Goal: Task Accomplishment & Management: Complete application form

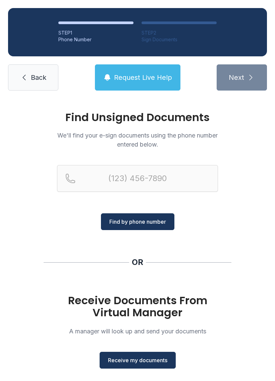
click at [137, 360] on span "Receive my documents" at bounding box center [137, 360] width 59 height 8
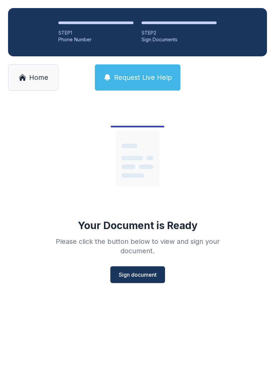
click at [131, 276] on span "Sign document" at bounding box center [138, 275] width 38 height 8
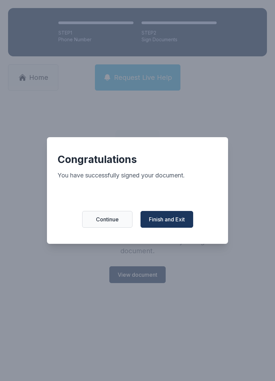
click at [169, 220] on span "Finish and Exit" at bounding box center [167, 219] width 36 height 8
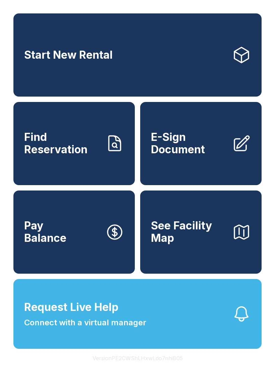
click at [158, 154] on span "E-Sign Document" at bounding box center [189, 143] width 76 height 24
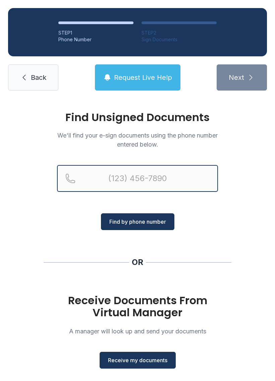
click at [105, 179] on input "Reservation phone number" at bounding box center [137, 178] width 161 height 27
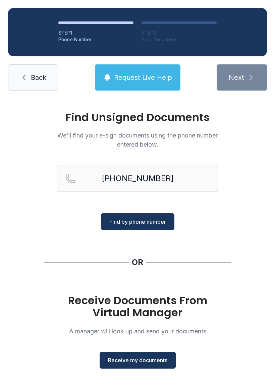
click at [141, 222] on span "Find by phone number" at bounding box center [137, 222] width 57 height 8
click at [129, 222] on span "Find by phone number" at bounding box center [137, 222] width 57 height 8
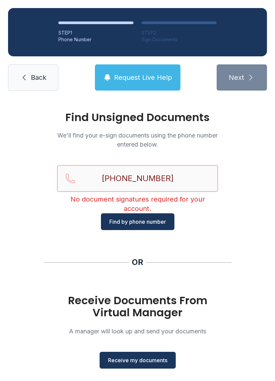
click at [169, 172] on input "[PHONE_NUMBER]" at bounding box center [137, 178] width 161 height 27
click at [167, 181] on input "[PHONE_NUMBER]" at bounding box center [137, 178] width 161 height 27
type input "("
click at [211, 236] on div "Find Unsigned Documents We'll find your e-sign documents using the phone number…" at bounding box center [137, 247] width 275 height 297
